Goal: Use online tool/utility: Utilize a website feature to perform a specific function

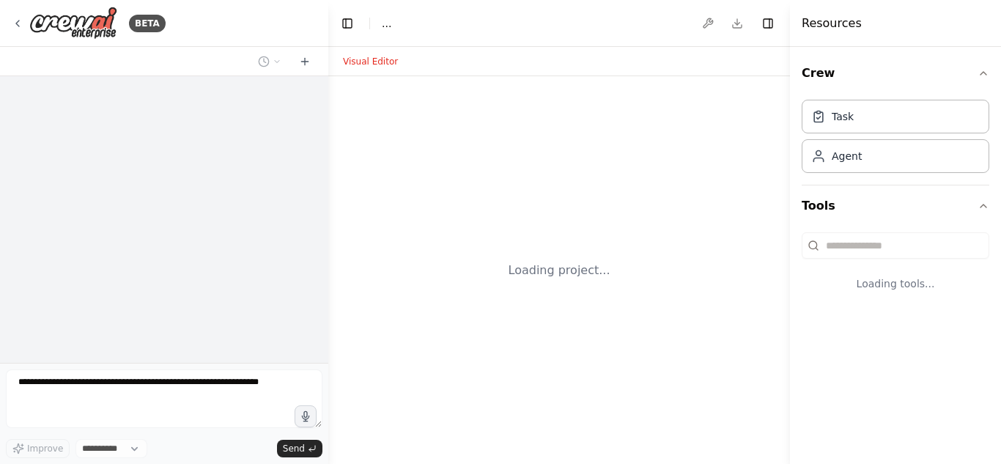
select select "****"
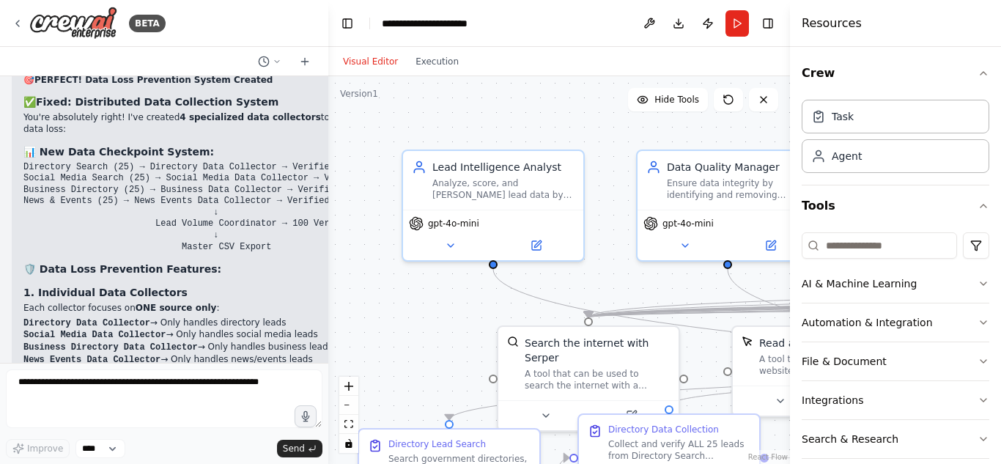
scroll to position [32248, 0]
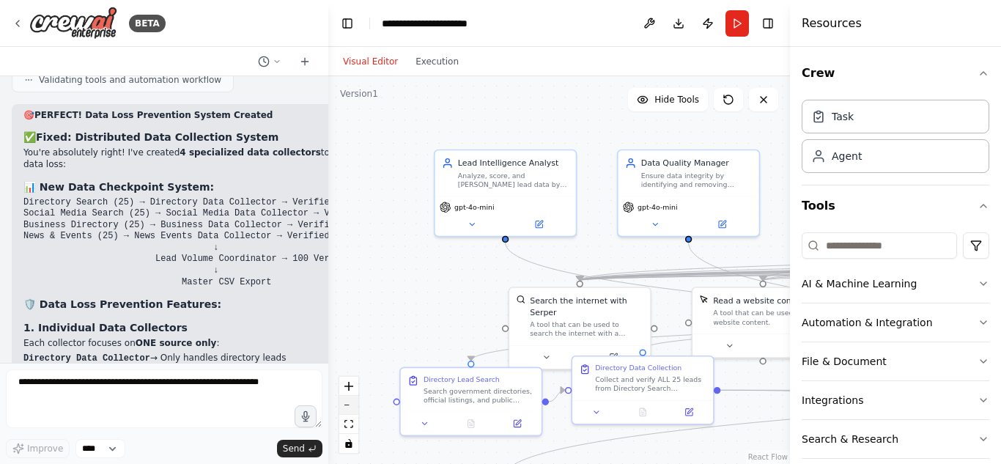
click at [347, 410] on button "zoom out" at bounding box center [348, 405] width 19 height 19
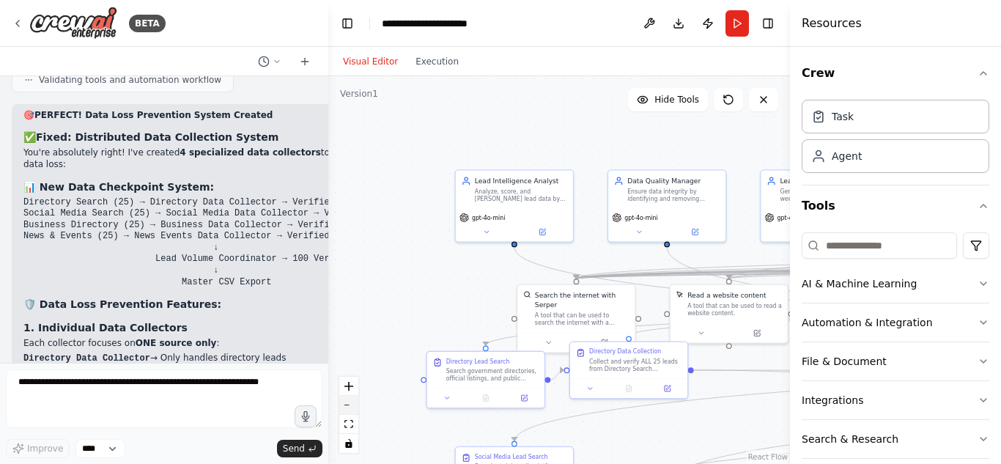
click at [347, 410] on button "zoom out" at bounding box center [348, 405] width 19 height 19
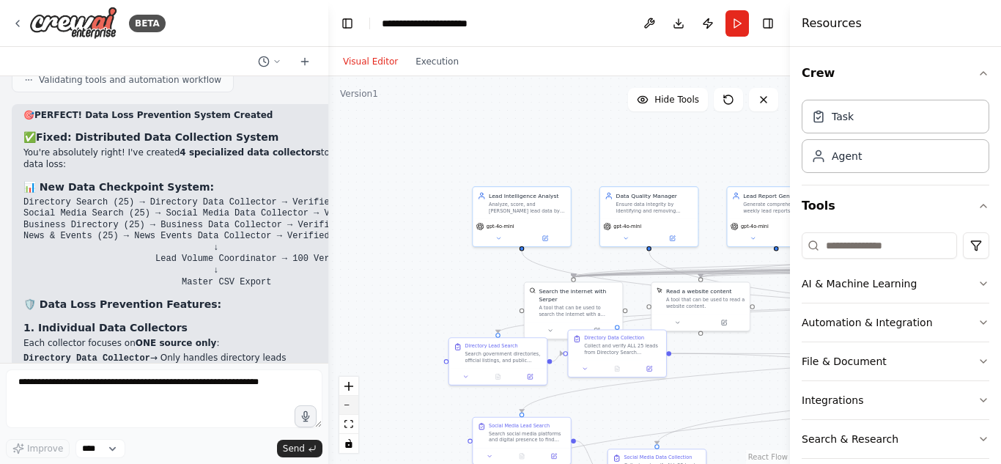
click at [347, 410] on button "zoom out" at bounding box center [348, 405] width 19 height 19
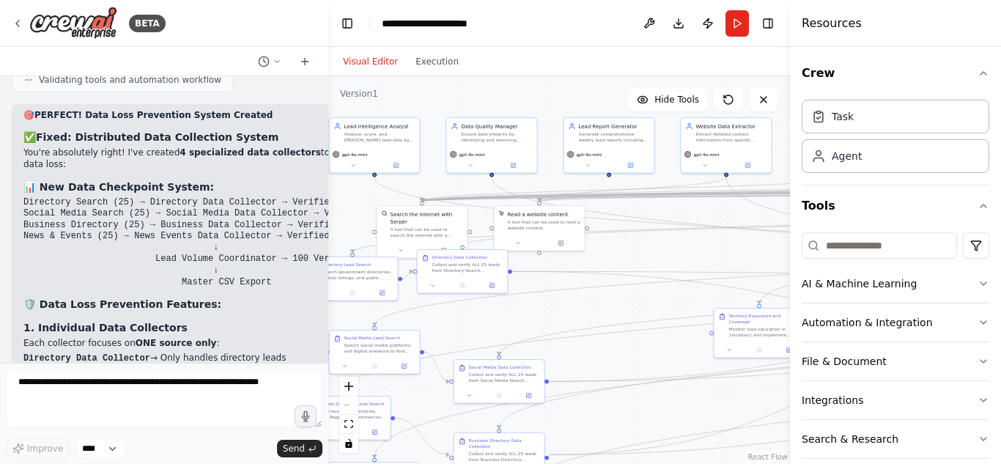
drag, startPoint x: 474, startPoint y: 302, endPoint x: 324, endPoint y: 226, distance: 168.1
click at [324, 226] on div "BETA Gauteng Lead Hunter Agent – Must-Have Features 1️⃣ Duplicate Prevention Ch…" at bounding box center [500, 232] width 1001 height 464
click at [742, 29] on button "Run" at bounding box center [736, 23] width 23 height 26
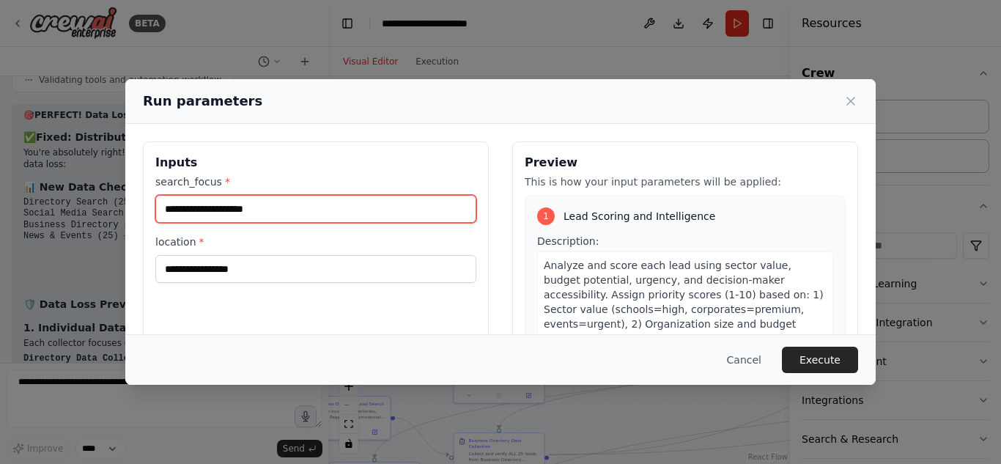
click at [273, 211] on input "search_focus *" at bounding box center [315, 209] width 321 height 28
type input "*******"
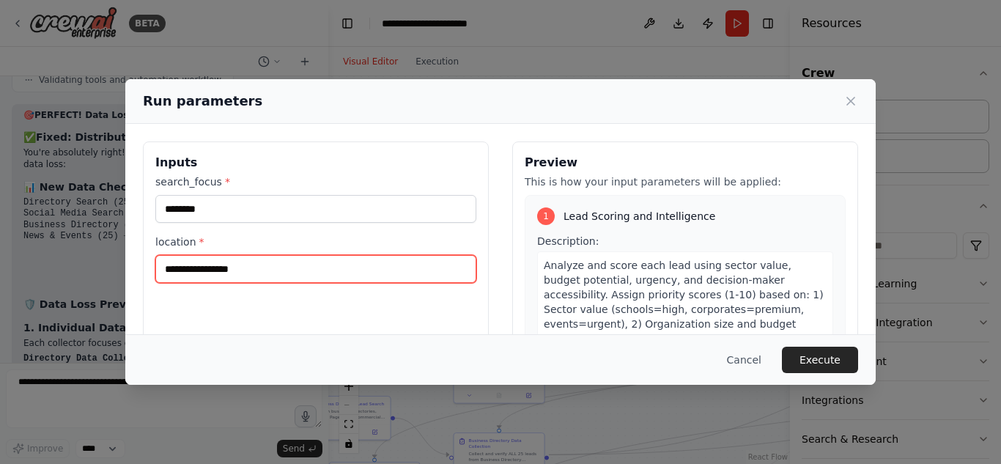
click at [218, 269] on input "location *" at bounding box center [315, 269] width 321 height 28
type input "*******"
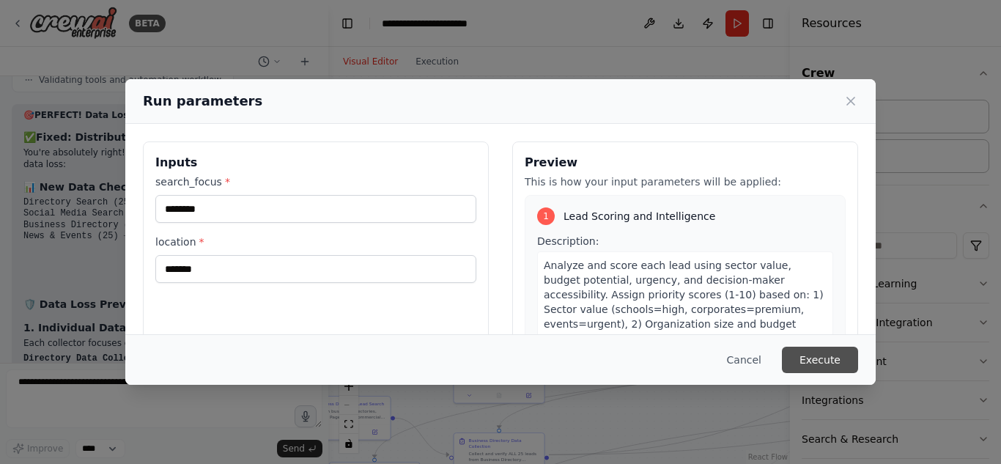
click at [825, 356] on button "Execute" at bounding box center [820, 360] width 76 height 26
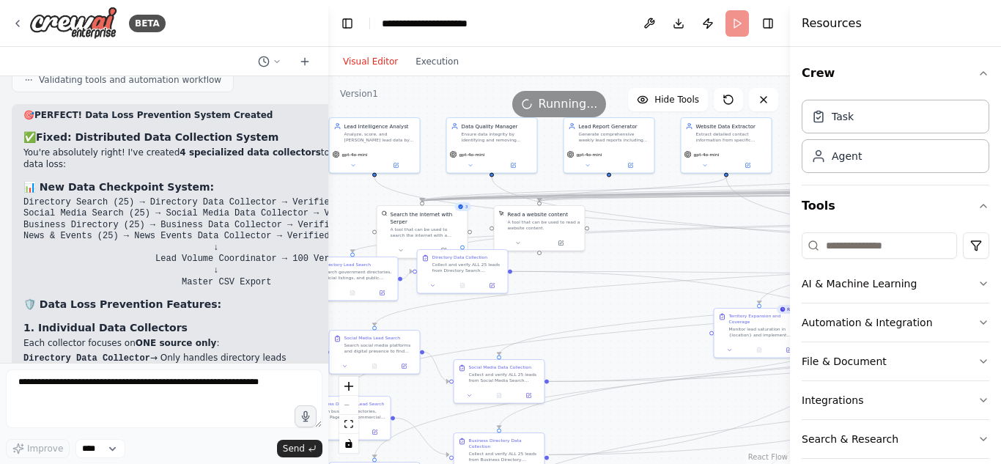
drag, startPoint x: 346, startPoint y: 410, endPoint x: 592, endPoint y: 364, distance: 250.3
click at [346, 410] on div "React Flow controls" at bounding box center [348, 415] width 19 height 76
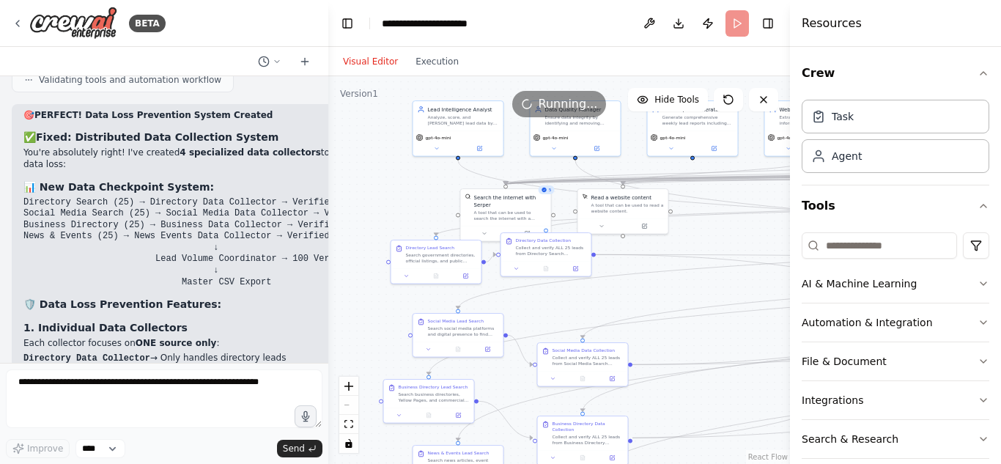
drag, startPoint x: 592, startPoint y: 364, endPoint x: 673, endPoint y: 346, distance: 83.4
click at [673, 346] on div ".deletable-edge-delete-btn { width: 20px; height: 20px; border: 0px solid #ffff…" at bounding box center [559, 270] width 462 height 388
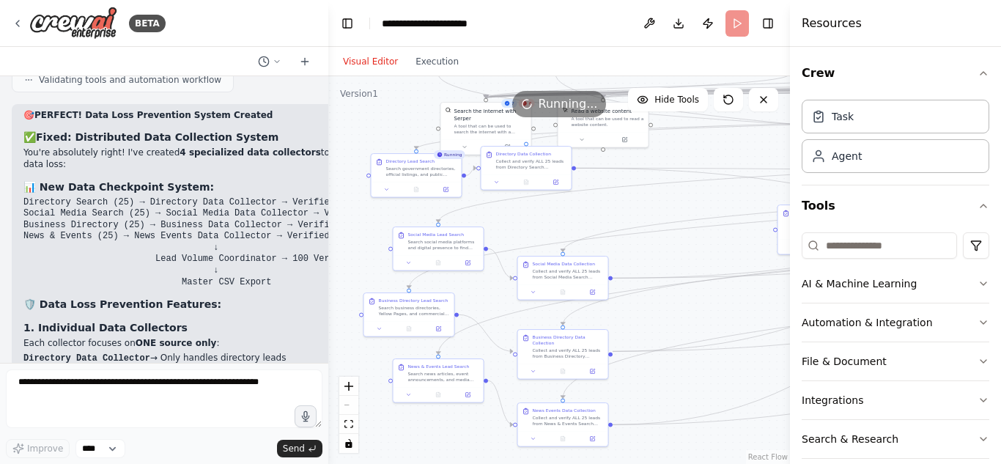
drag, startPoint x: 675, startPoint y: 329, endPoint x: 659, endPoint y: 240, distance: 90.7
click at [659, 240] on div ".deletable-edge-delete-btn { width: 20px; height: 20px; border: 0px solid #ffff…" at bounding box center [559, 270] width 462 height 388
drag, startPoint x: 722, startPoint y: 295, endPoint x: 717, endPoint y: 303, distance: 9.6
click at [717, 303] on div ".deletable-edge-delete-btn { width: 20px; height: 20px; border: 0px solid #ffff…" at bounding box center [559, 270] width 462 height 388
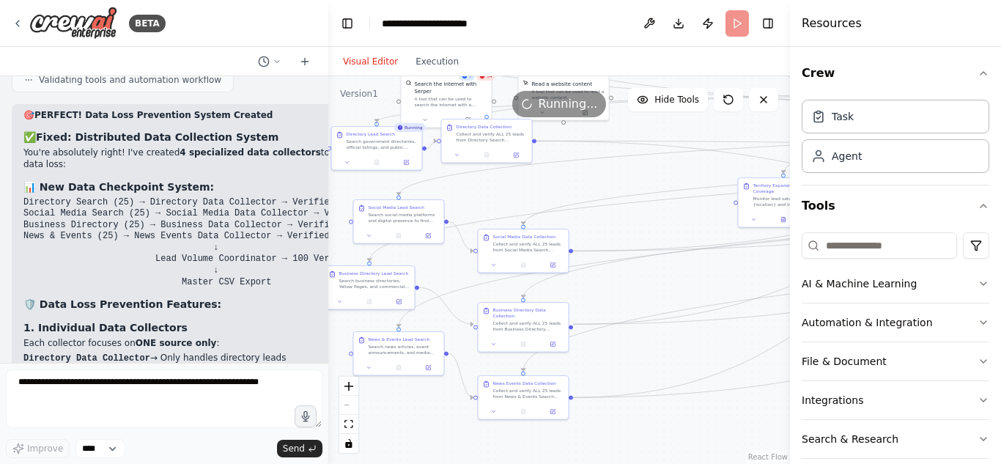
drag, startPoint x: 695, startPoint y: 273, endPoint x: 658, endPoint y: 242, distance: 47.8
click at [658, 242] on div ".deletable-edge-delete-btn { width: 20px; height: 20px; border: 0px solid #ffff…" at bounding box center [559, 270] width 462 height 388
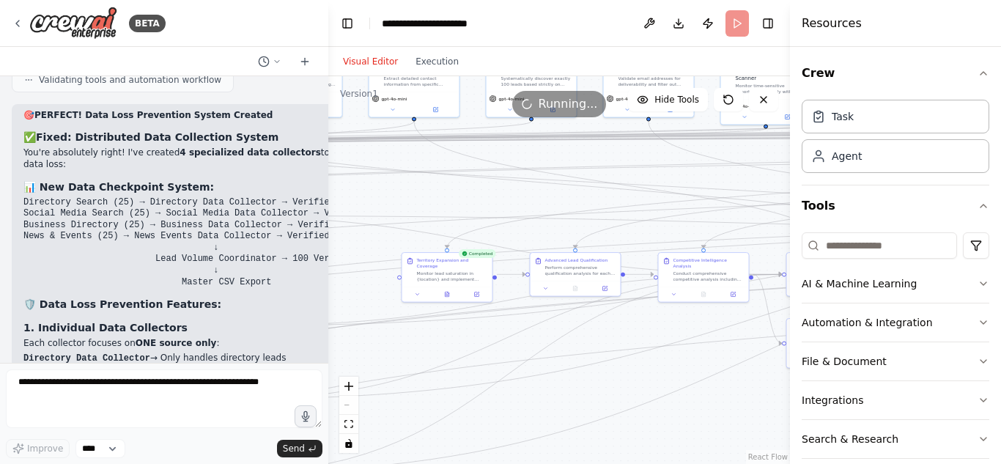
drag, startPoint x: 678, startPoint y: 217, endPoint x: 341, endPoint y: 292, distance: 344.5
click at [341, 292] on div ".deletable-edge-delete-btn { width: 20px; height: 20px; border: 0px solid #ffff…" at bounding box center [559, 270] width 462 height 388
